Goal: Task Accomplishment & Management: Use online tool/utility

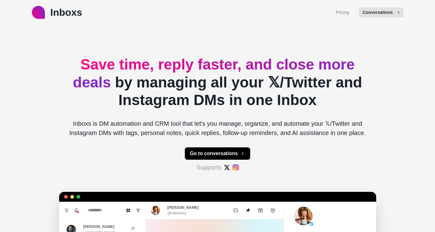
type textarea "*"
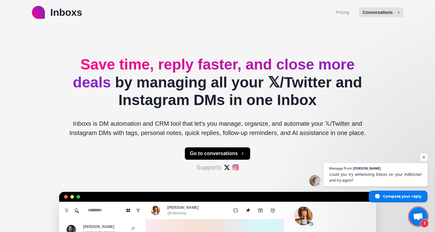
click at [377, 14] on button "Conversations" at bounding box center [380, 12] width 44 height 10
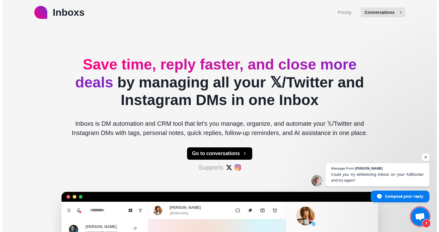
scroll to position [731, 0]
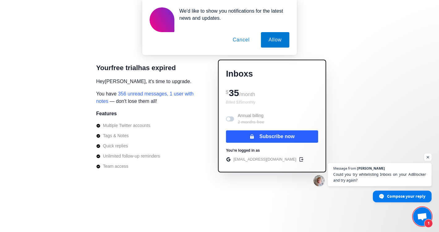
click at [239, 39] on button "Cancel" at bounding box center [241, 39] width 32 height 15
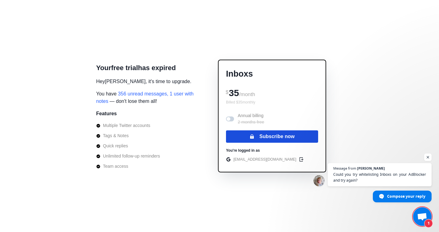
click at [286, 136] on button "Subscribe now" at bounding box center [272, 137] width 92 height 12
click at [289, 140] on button "Subscribe now" at bounding box center [272, 137] width 92 height 12
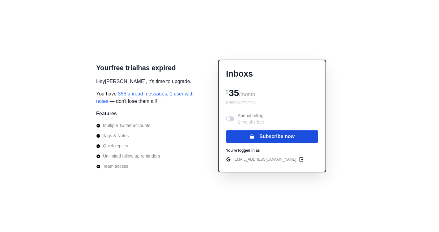
click at [277, 135] on button "Subscribe now" at bounding box center [272, 137] width 92 height 12
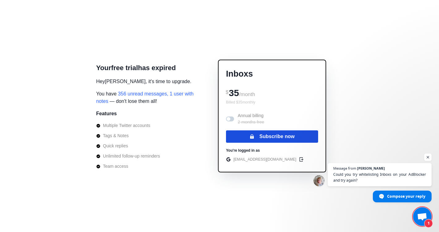
scroll to position [731, 0]
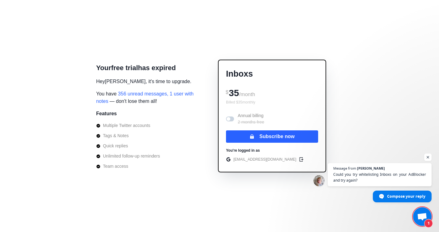
click at [414, 217] on span "1" at bounding box center [422, 217] width 19 height 19
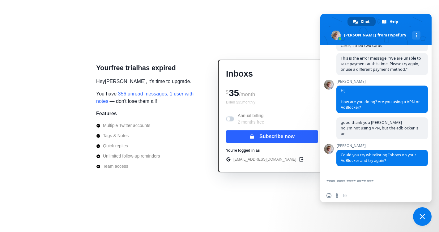
click at [384, 188] on form at bounding box center [369, 182] width 85 height 17
click at [362, 180] on textarea "Compose your message..." at bounding box center [369, 182] width 85 height 6
paste textarea "**********"
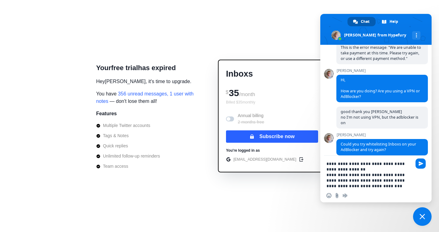
click at [385, 164] on textarea "**********" at bounding box center [369, 175] width 85 height 28
click at [379, 164] on textarea "**********" at bounding box center [369, 175] width 85 height 28
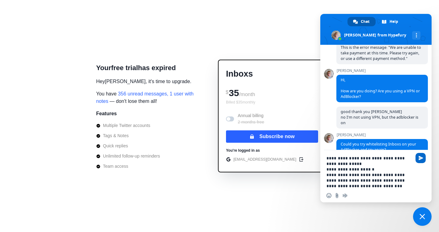
type textarea "**********"
click at [417, 163] on span "Send" at bounding box center [421, 158] width 10 height 10
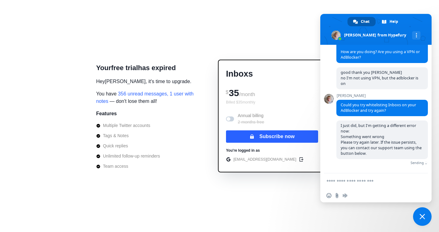
scroll to position [775, 0]
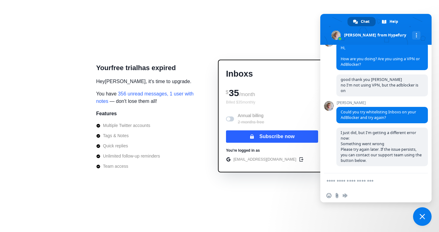
click at [271, 80] on p "Inboxs" at bounding box center [272, 74] width 92 height 13
click at [418, 212] on span "Close chat" at bounding box center [422, 217] width 19 height 19
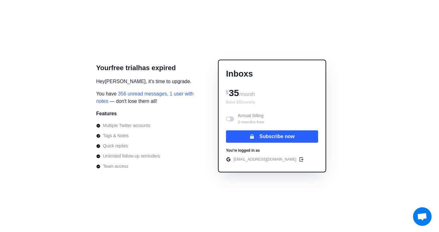
scroll to position [775, 0]
click at [274, 130] on div "Inboxs $ 35 /month Billed $ 35 monthly Annual billing 2 months free Subscribe n…" at bounding box center [272, 116] width 108 height 113
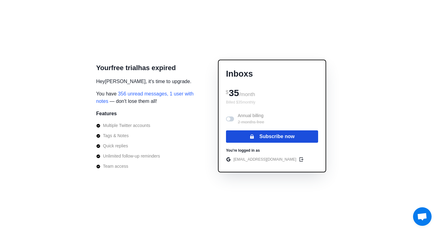
click at [274, 139] on button "Subscribe now" at bounding box center [272, 137] width 92 height 12
click at [271, 135] on button "Subscribe now" at bounding box center [272, 137] width 92 height 12
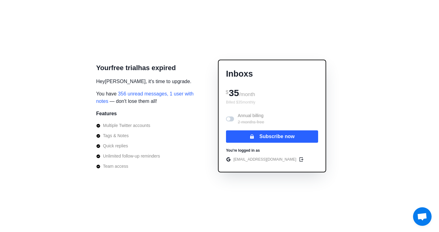
click at [432, 211] on div "Your free trial has expired Hey [PERSON_NAME] , it's time to upgrade. You have …" at bounding box center [219, 116] width 439 height 232
click at [423, 214] on span "Open chat" at bounding box center [422, 217] width 10 height 9
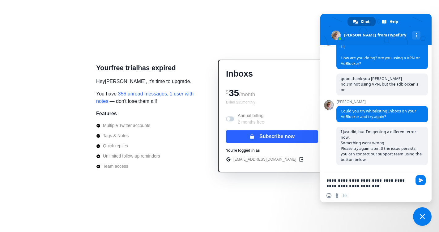
type textarea "**********"
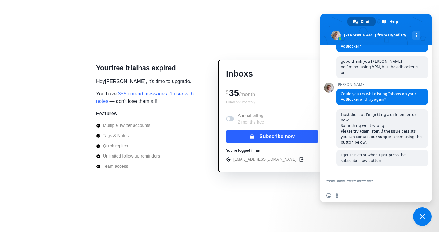
scroll to position [787, 0]
click at [183, 78] on p "Hey [PERSON_NAME] , it's time to upgrade." at bounding box center [143, 81] width 95 height 7
click at [212, 59] on div "Inboxs $ 35 /month Billed $ 35 monthly Annual billing 2 months free Subscribe n…" at bounding box center [272, 117] width 142 height 186
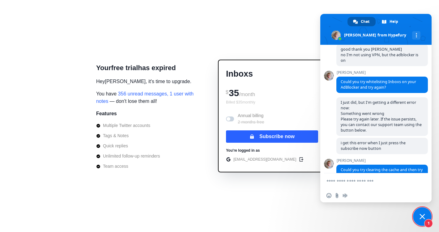
scroll to position [889, 0]
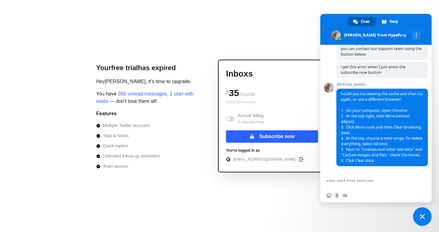
click at [359, 188] on form at bounding box center [369, 182] width 85 height 17
click at [358, 184] on textarea "Compose your message..." at bounding box center [369, 182] width 85 height 6
type textarea "**********"
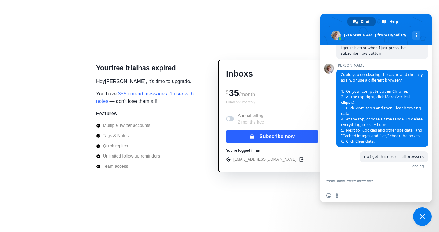
scroll to position [912, 0]
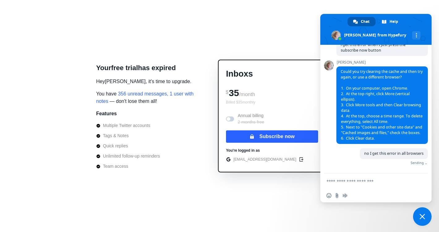
click at [390, 176] on form at bounding box center [369, 182] width 85 height 17
click at [380, 182] on textarea "Compose your message..." at bounding box center [369, 182] width 85 height 6
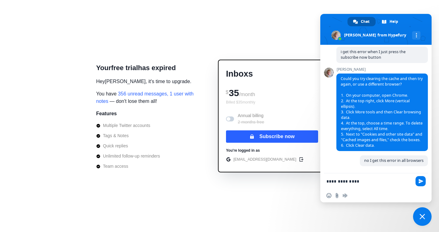
type textarea "**********"
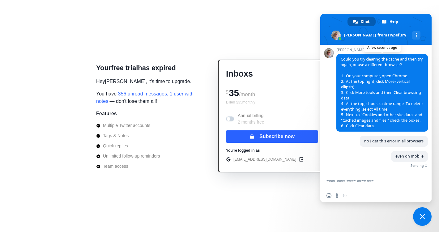
scroll to position [917, 0]
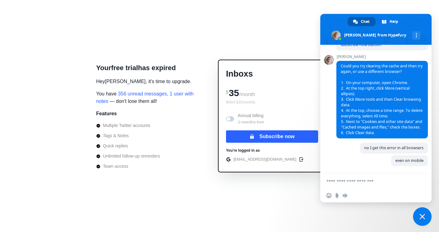
click at [381, 170] on div "even on mobile A few seconds ago" at bounding box center [383, 165] width 92 height 18
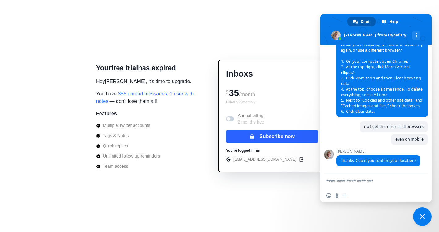
click at [371, 181] on textarea "Compose your message..." at bounding box center [369, 182] width 85 height 6
type textarea "**********"
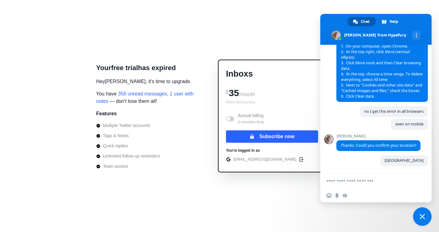
scroll to position [954, 0]
click at [369, 85] on span "Next to "Cookies and other site data" and "Cached images and files," check the …" at bounding box center [382, 88] width 82 height 11
click at [377, 155] on div "[PERSON_NAME] Thanks. Could you confirm your location? 2 minutes ago" at bounding box center [383, 144] width 92 height 21
